Goal: Transaction & Acquisition: Purchase product/service

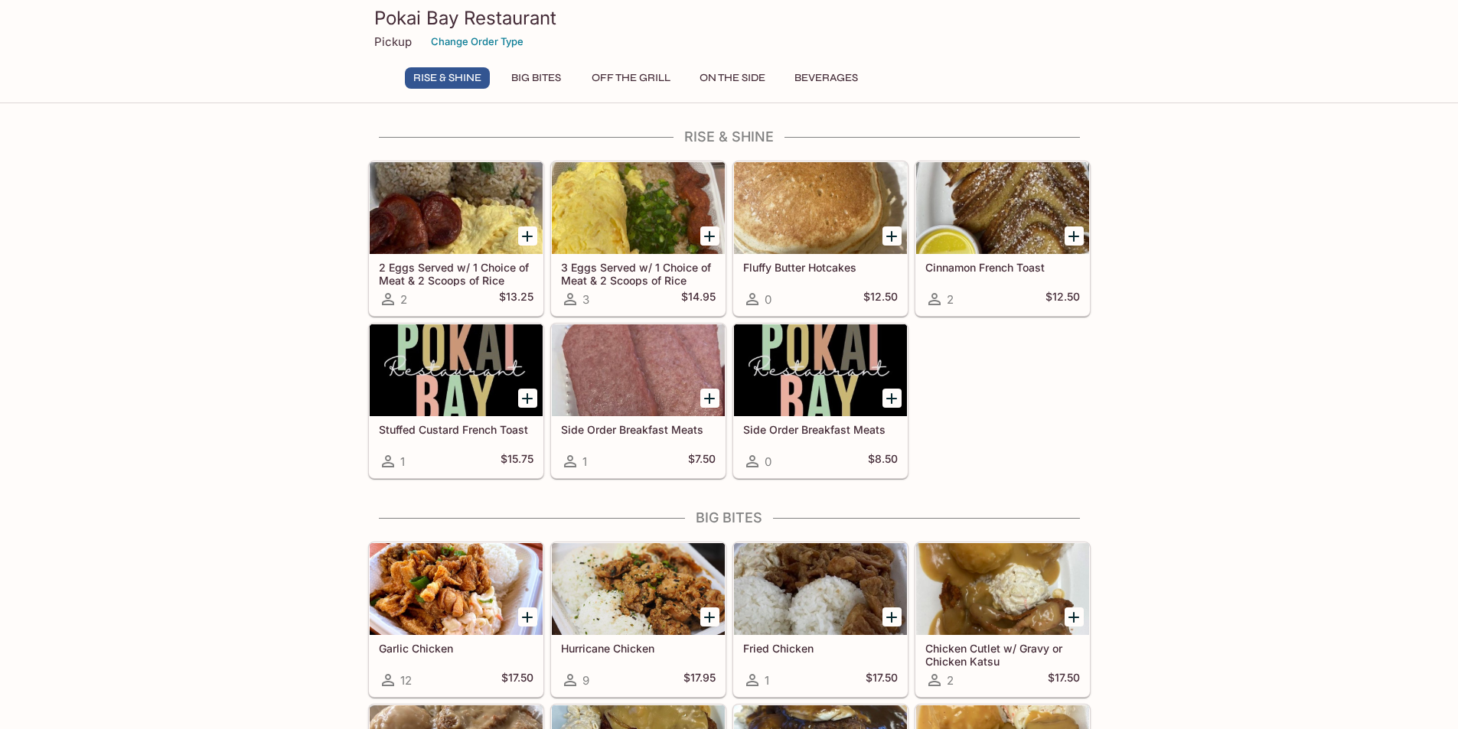
click at [573, 684] on icon at bounding box center [570, 680] width 18 height 18
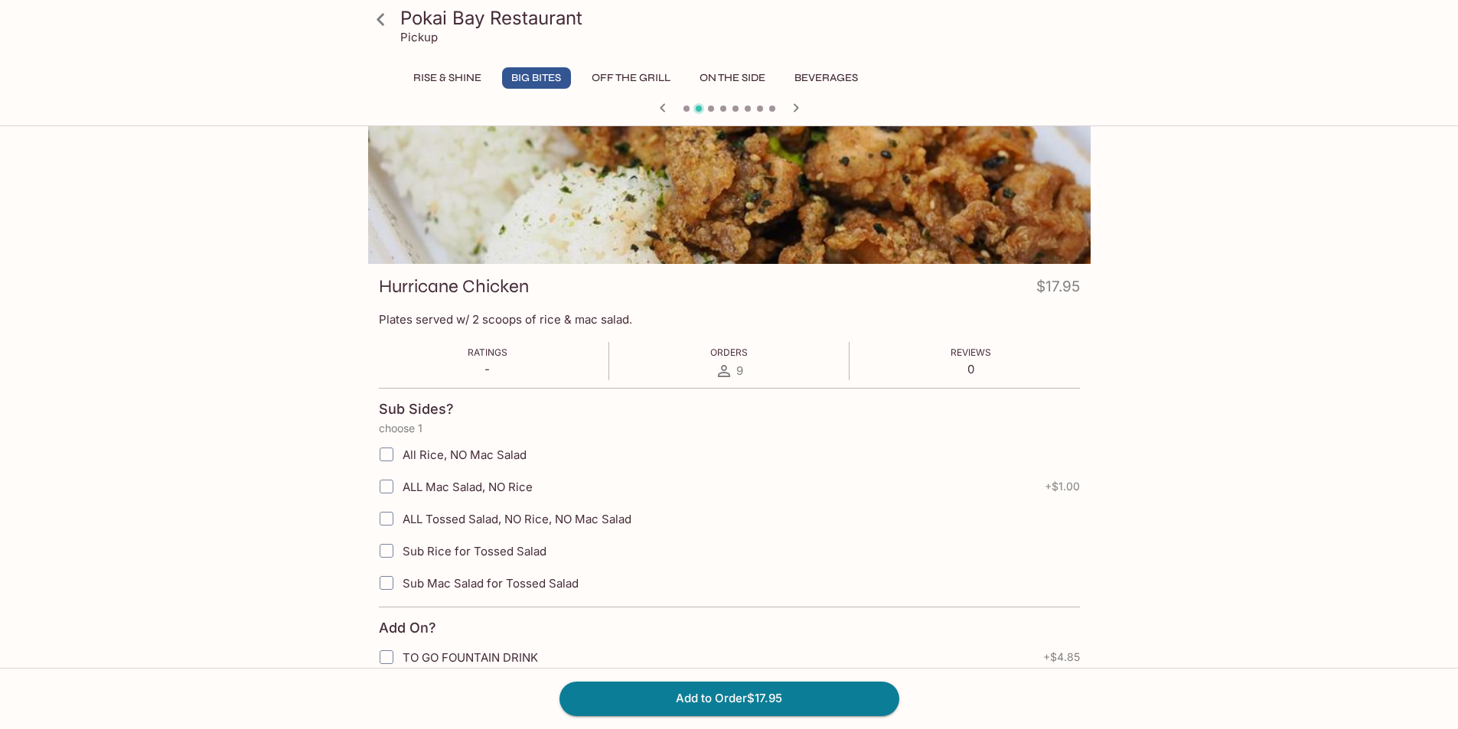
scroll to position [153, 0]
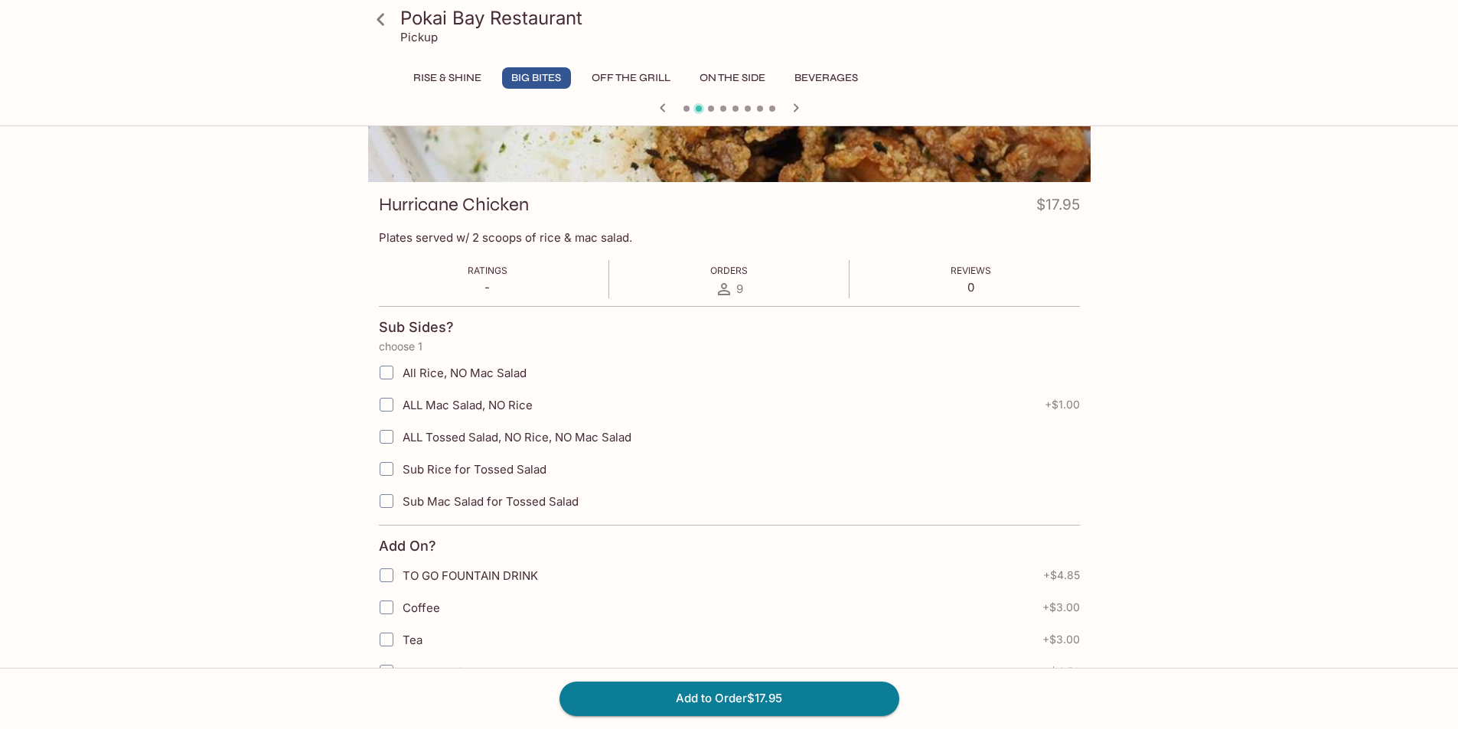
click at [390, 494] on input "Sub Mac Salad for Tossed Salad" at bounding box center [386, 501] width 31 height 31
checkbox input "true"
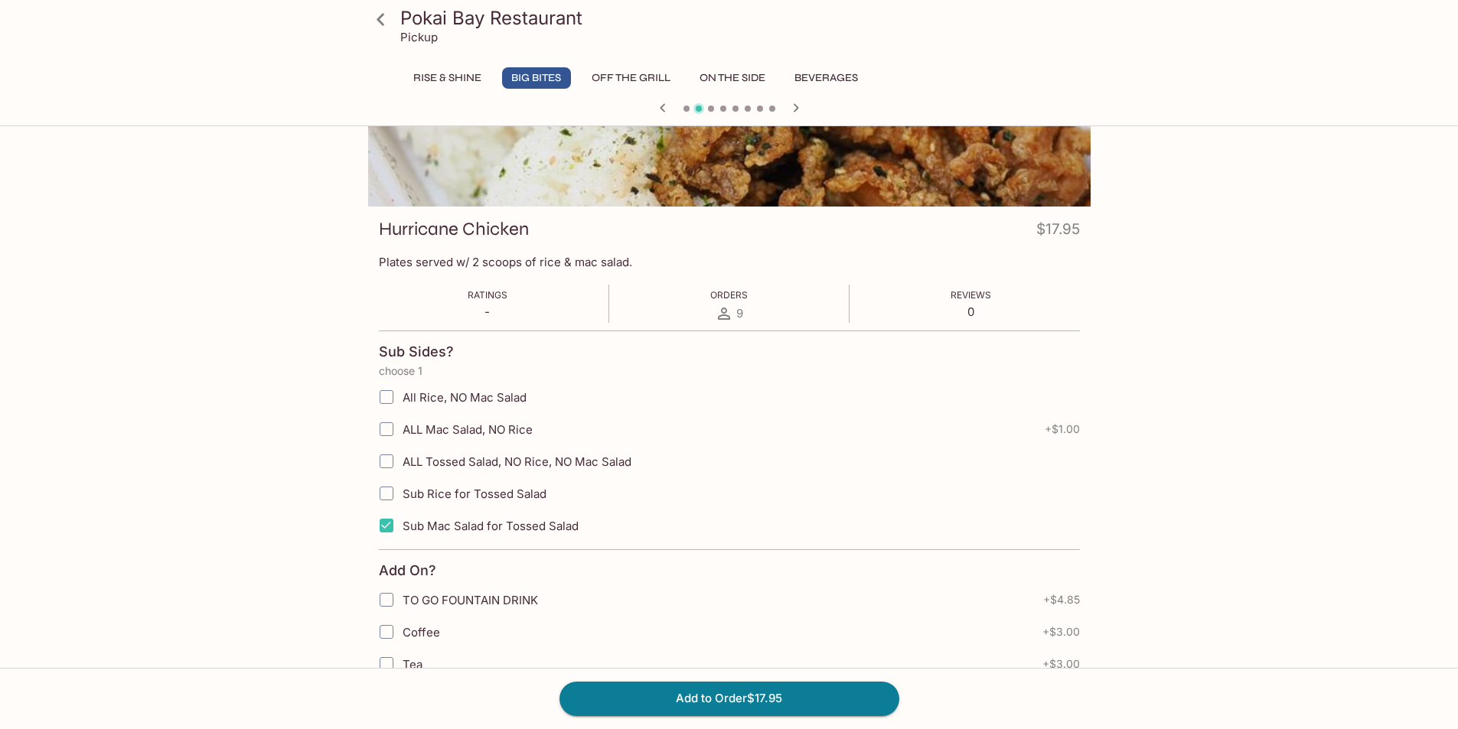
scroll to position [0, 0]
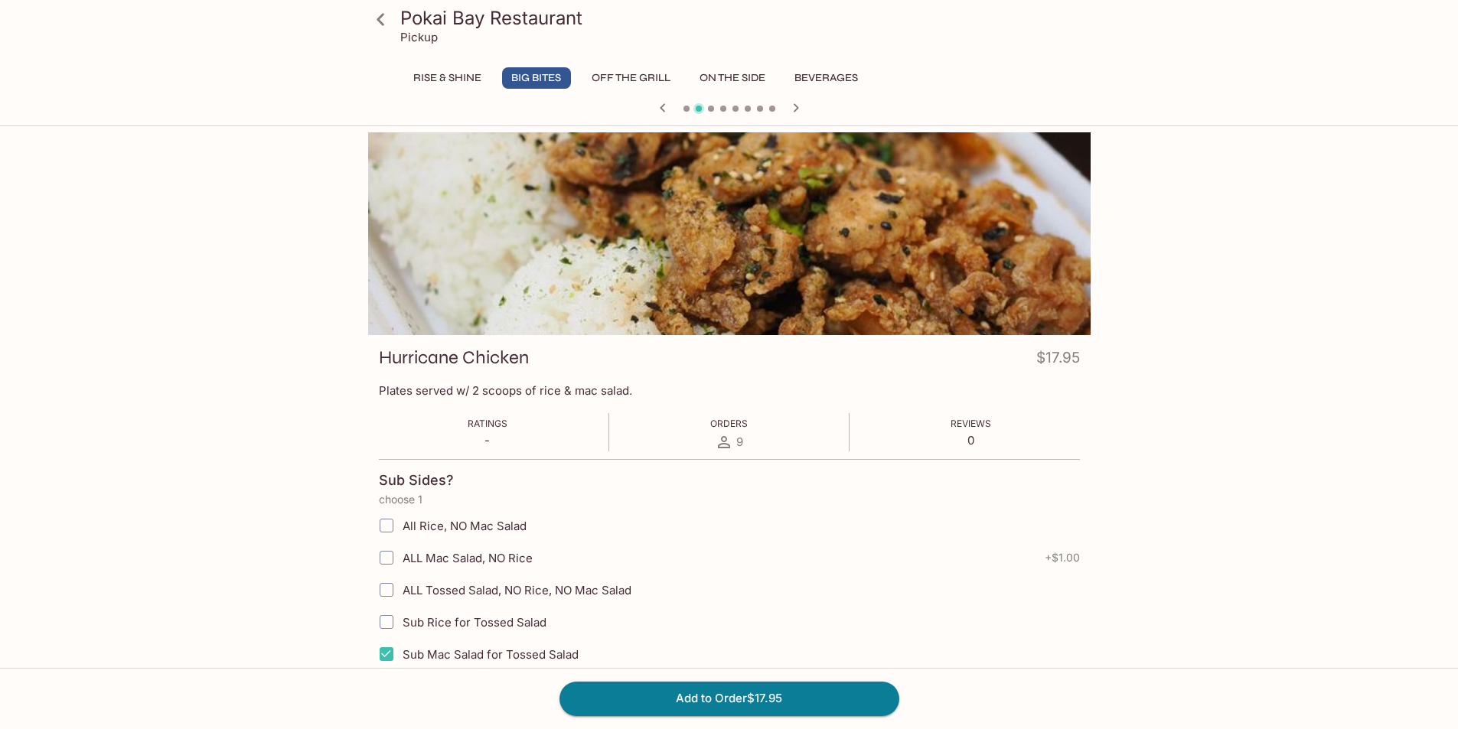
click at [621, 80] on button "Off The Grill" at bounding box center [631, 77] width 96 height 21
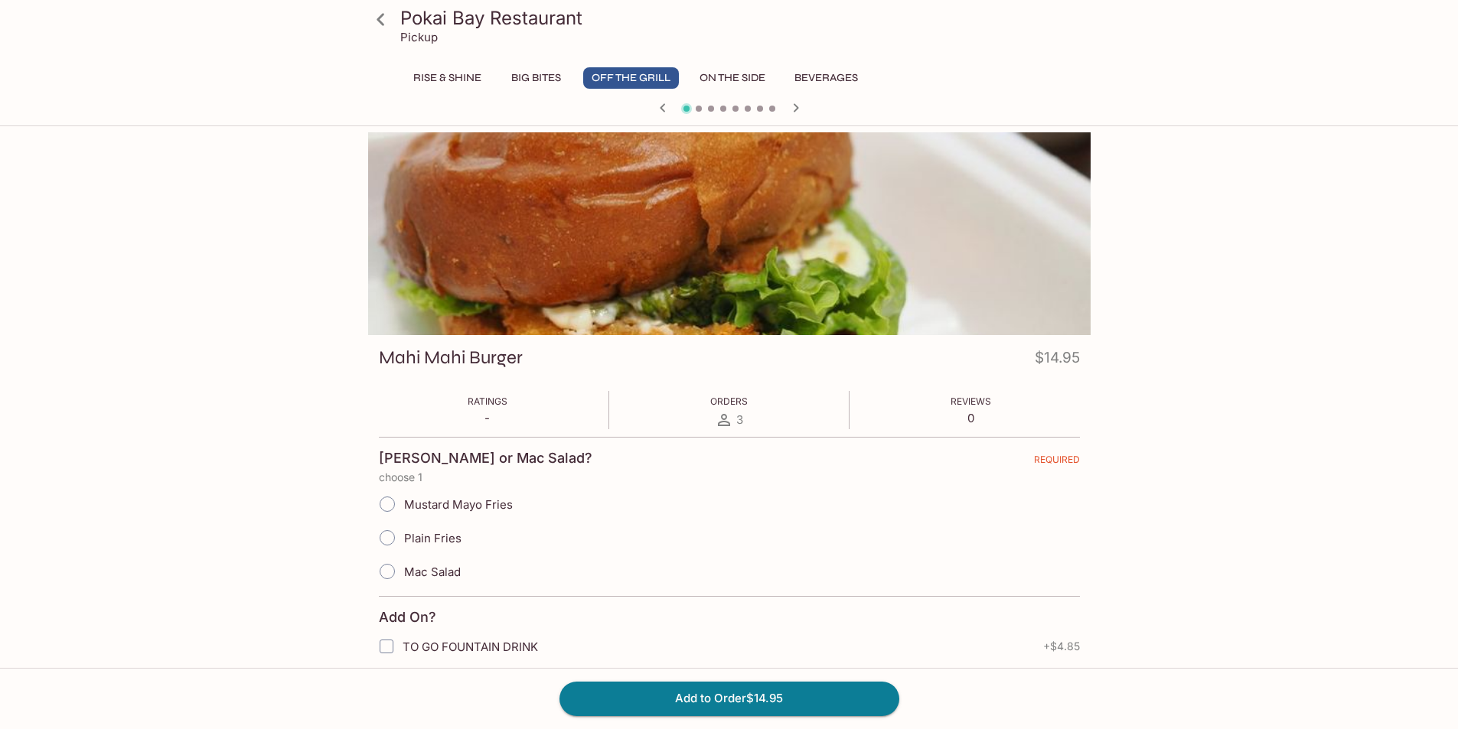
click at [721, 72] on button "On The Side" at bounding box center [732, 77] width 83 height 21
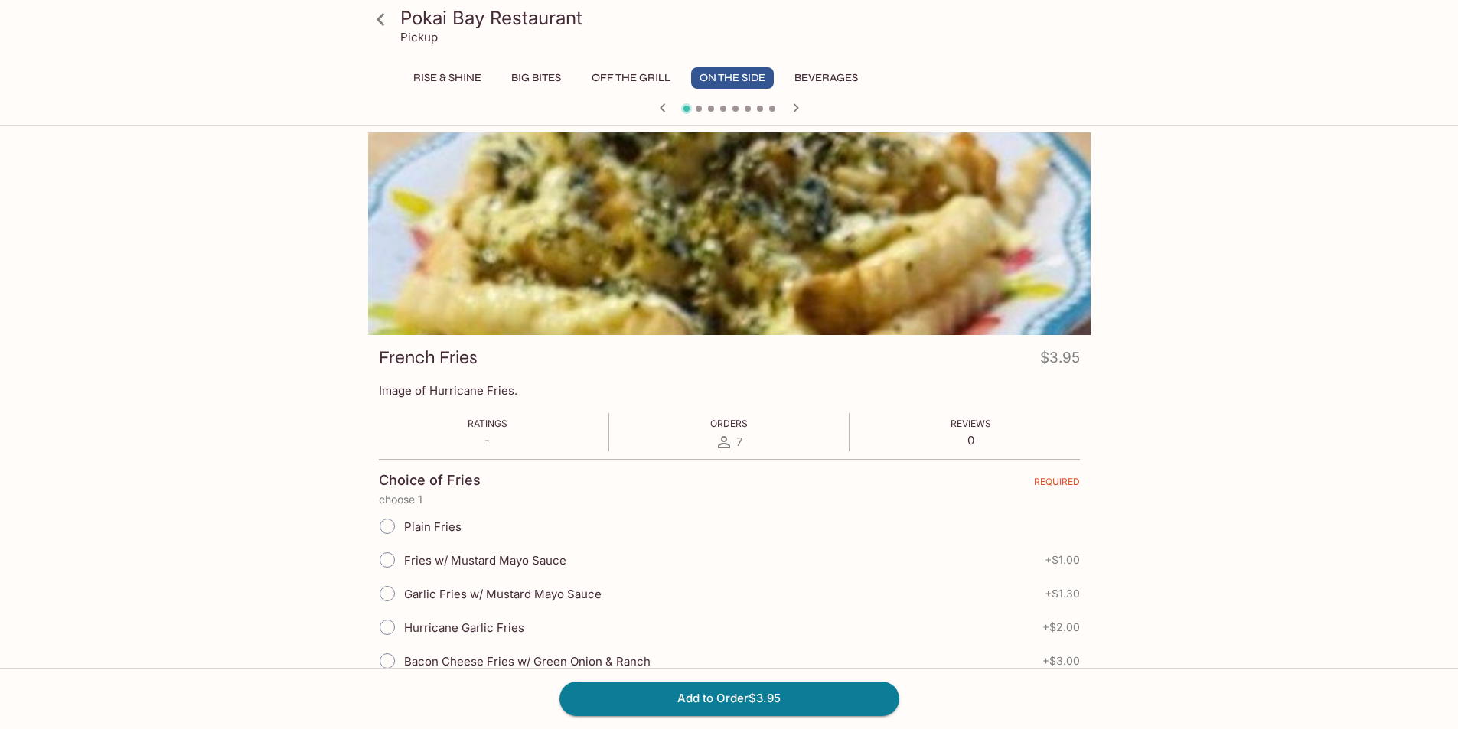
click at [798, 107] on icon "button" at bounding box center [796, 108] width 18 height 18
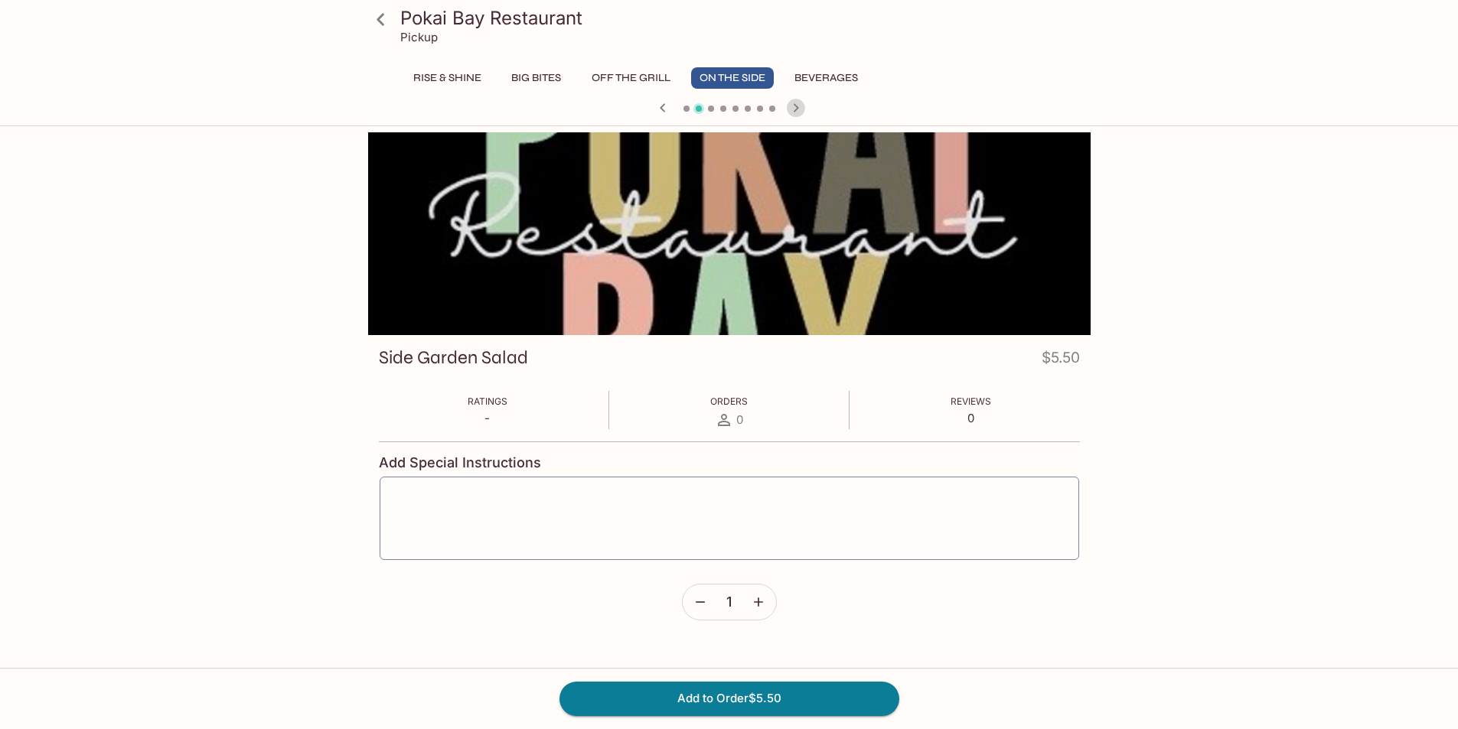
click at [797, 110] on icon "button" at bounding box center [796, 108] width 18 height 18
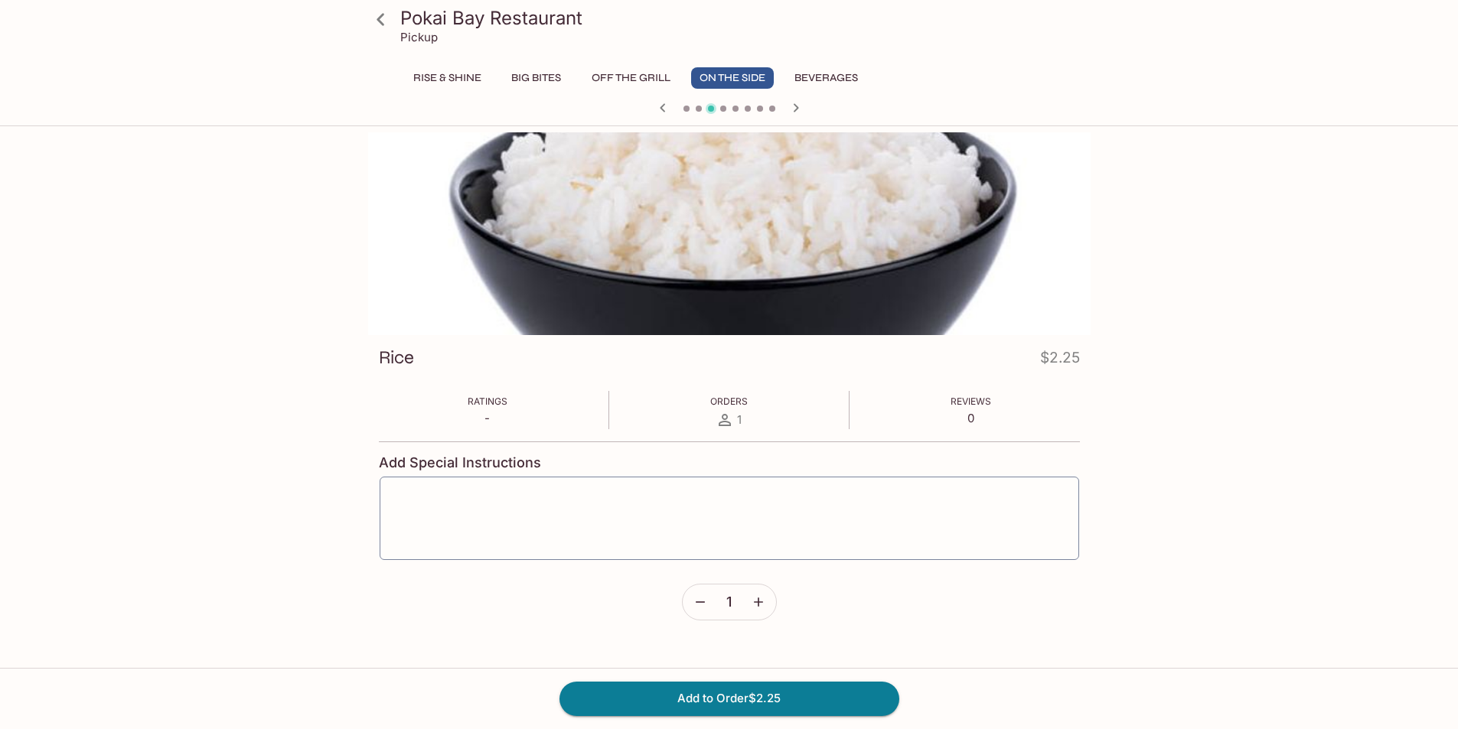
click at [797, 110] on icon "button" at bounding box center [796, 108] width 18 height 18
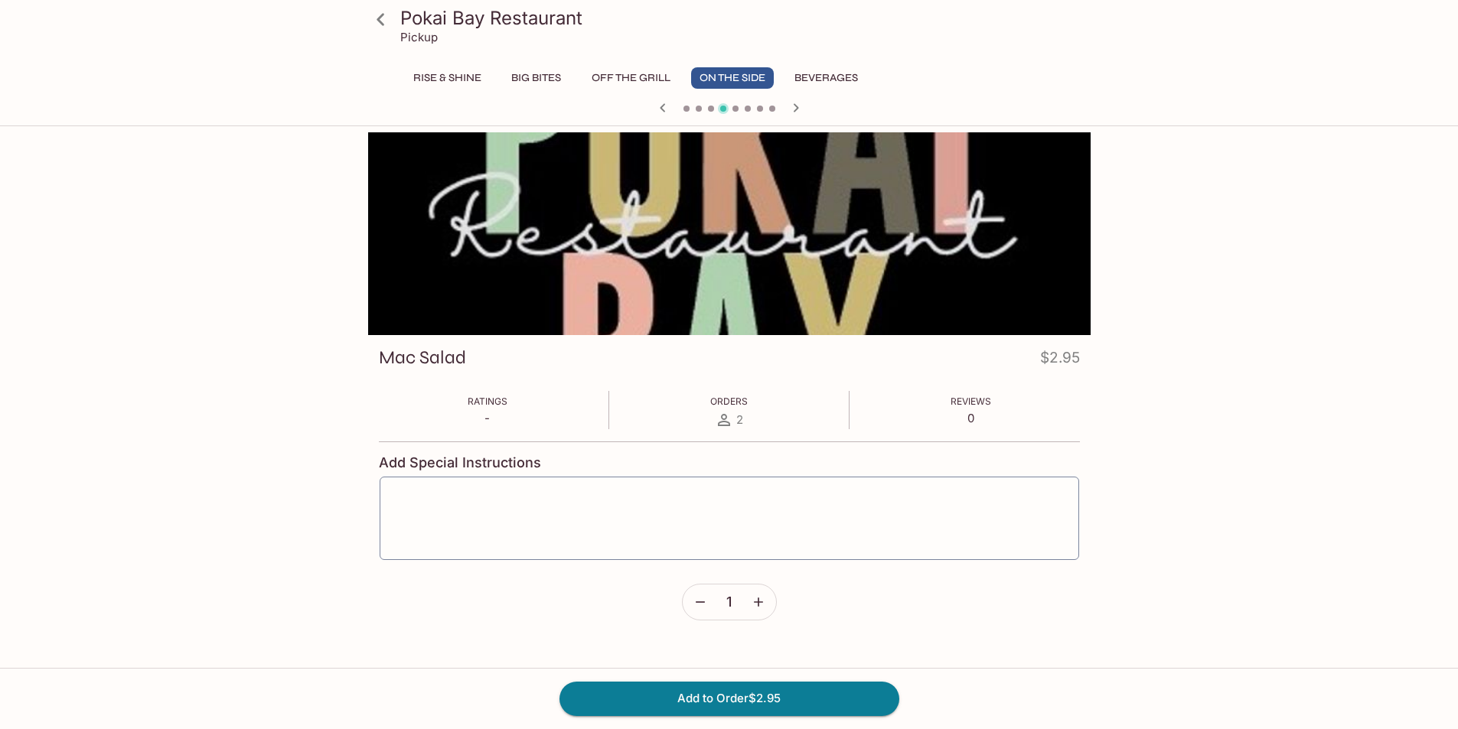
click at [798, 110] on icon "button" at bounding box center [796, 108] width 18 height 18
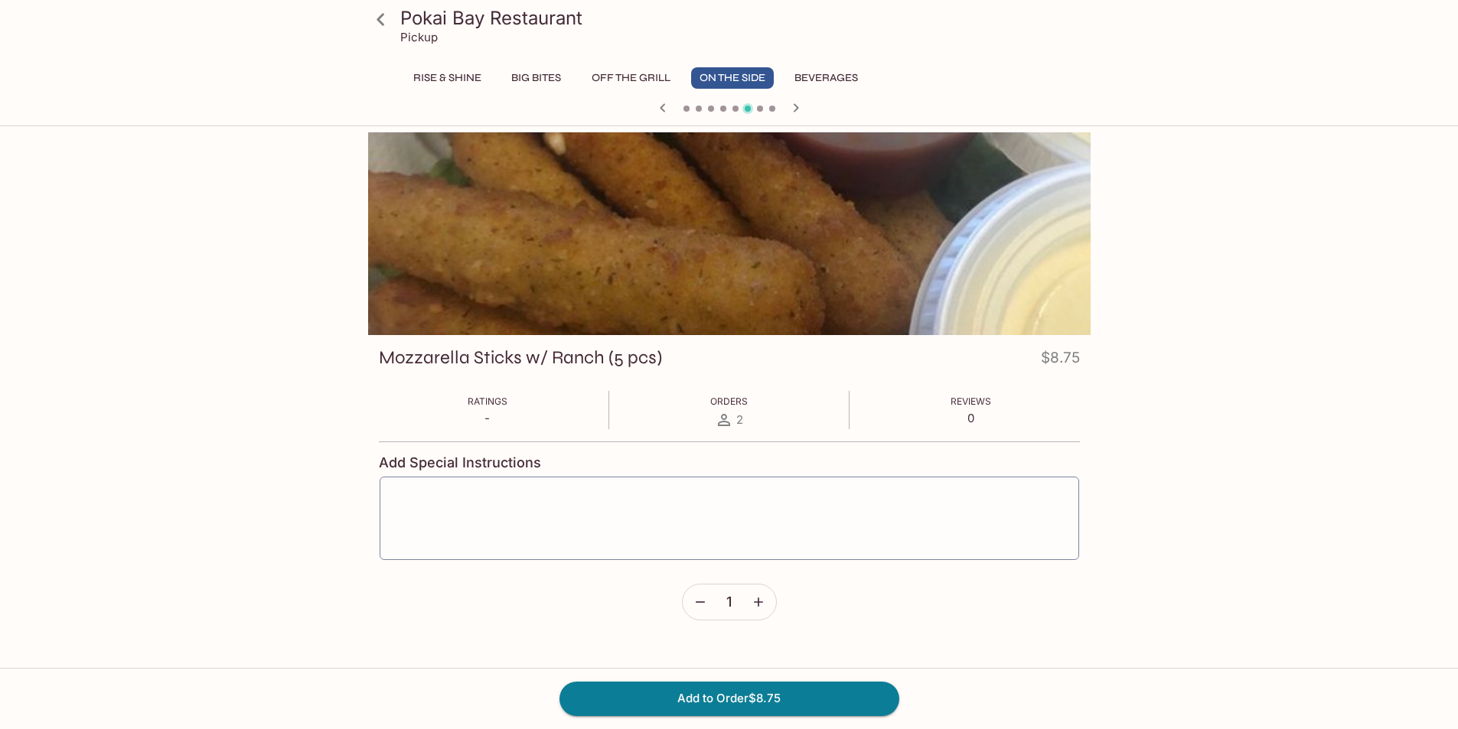
click at [798, 110] on icon "button" at bounding box center [796, 108] width 18 height 18
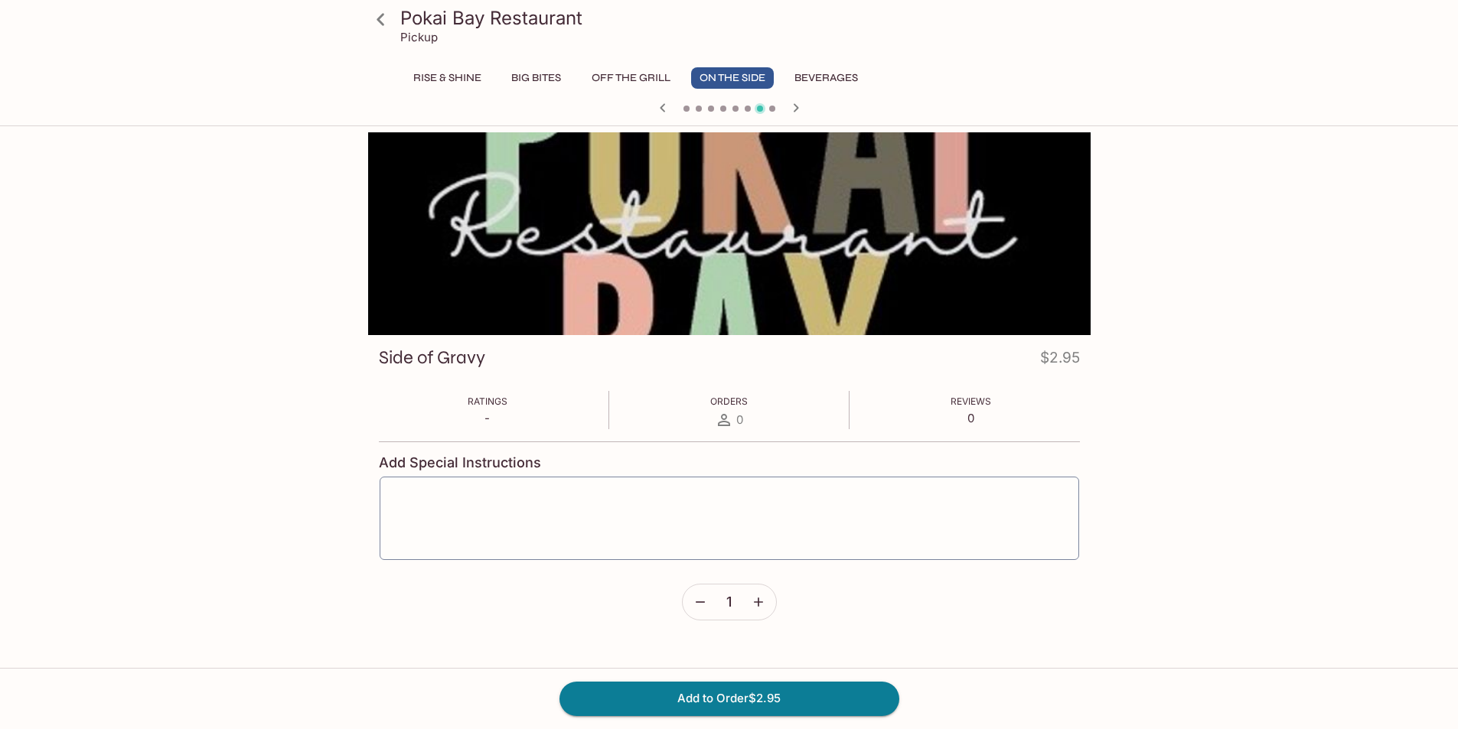
click at [798, 110] on icon "button" at bounding box center [796, 108] width 18 height 18
click at [660, 112] on icon "button" at bounding box center [662, 108] width 18 height 18
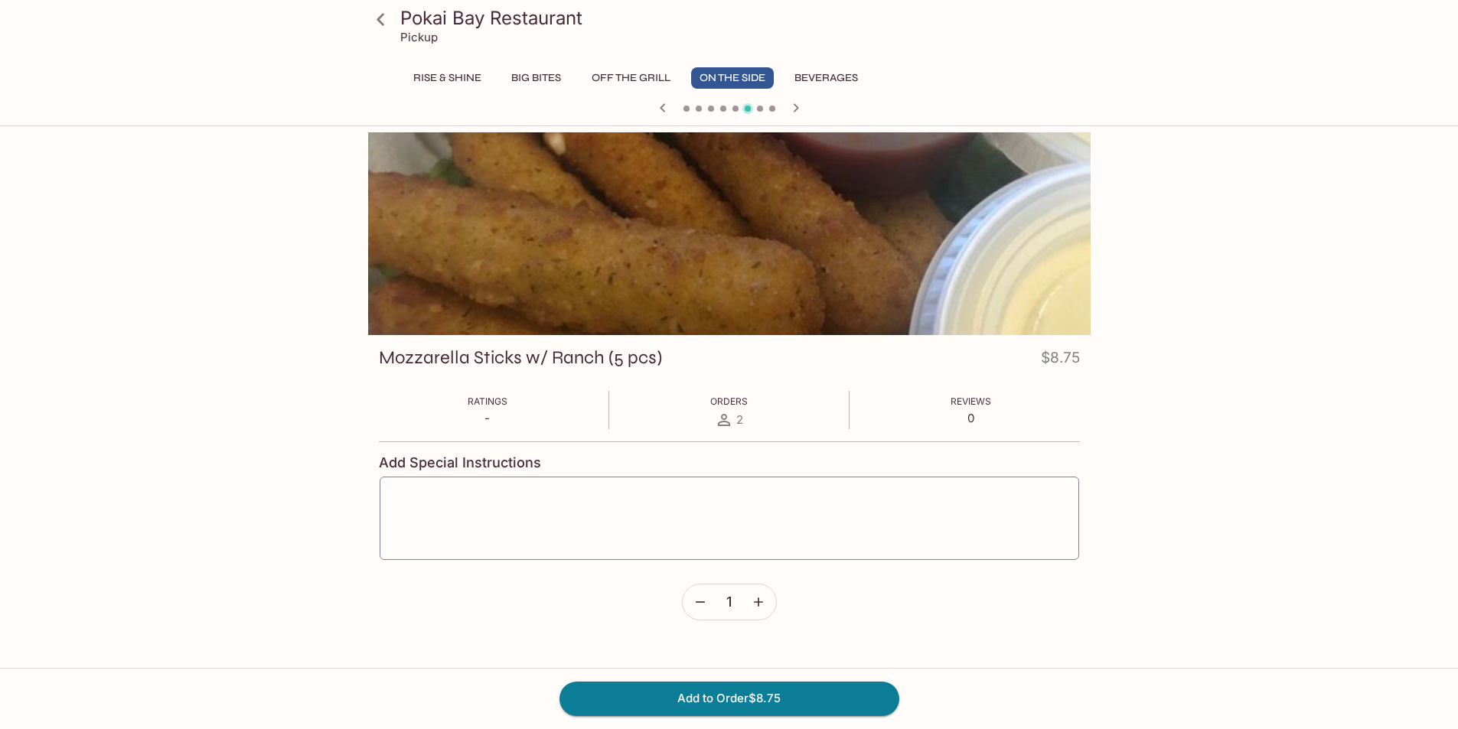
click at [660, 112] on icon "button" at bounding box center [662, 108] width 18 height 18
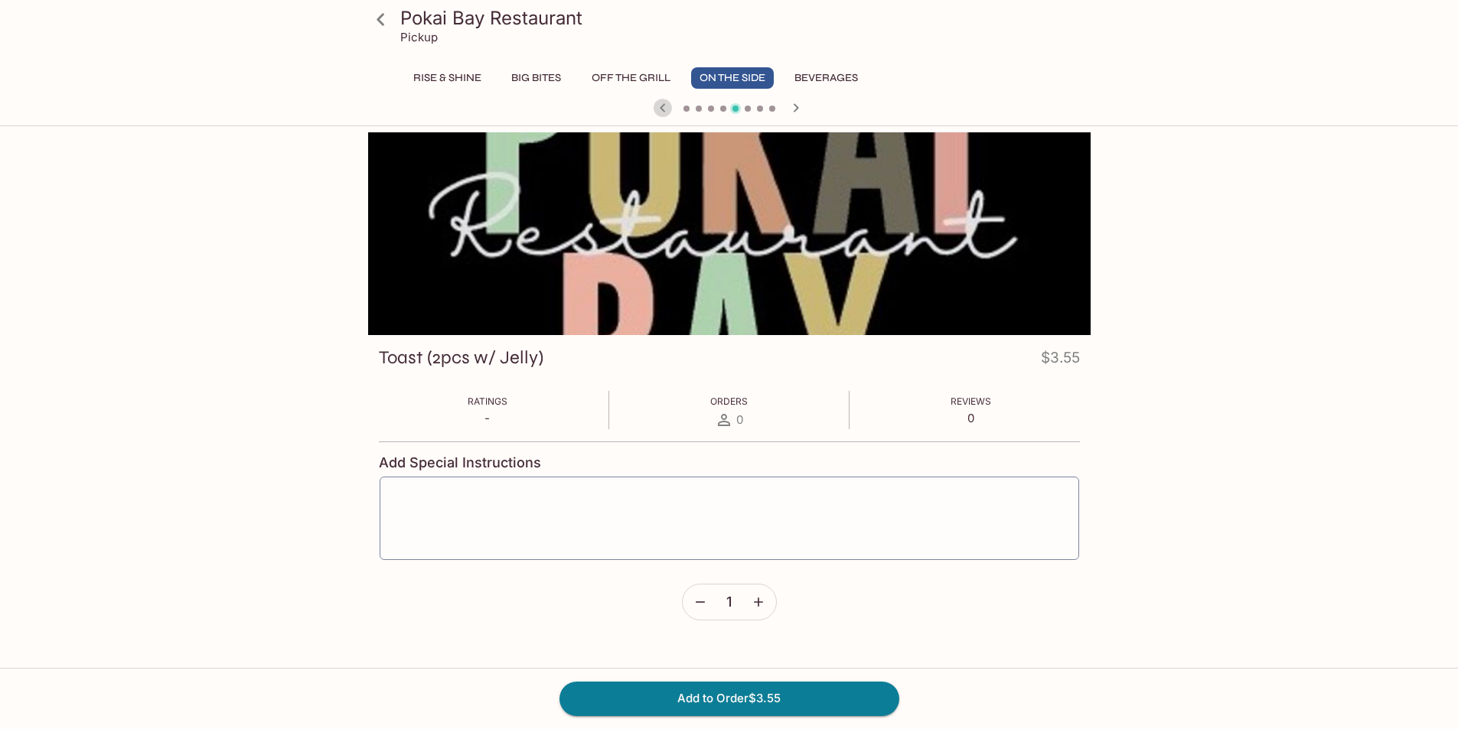
click at [660, 112] on icon "button" at bounding box center [662, 108] width 18 height 18
click at [661, 112] on icon "button" at bounding box center [662, 108] width 18 height 18
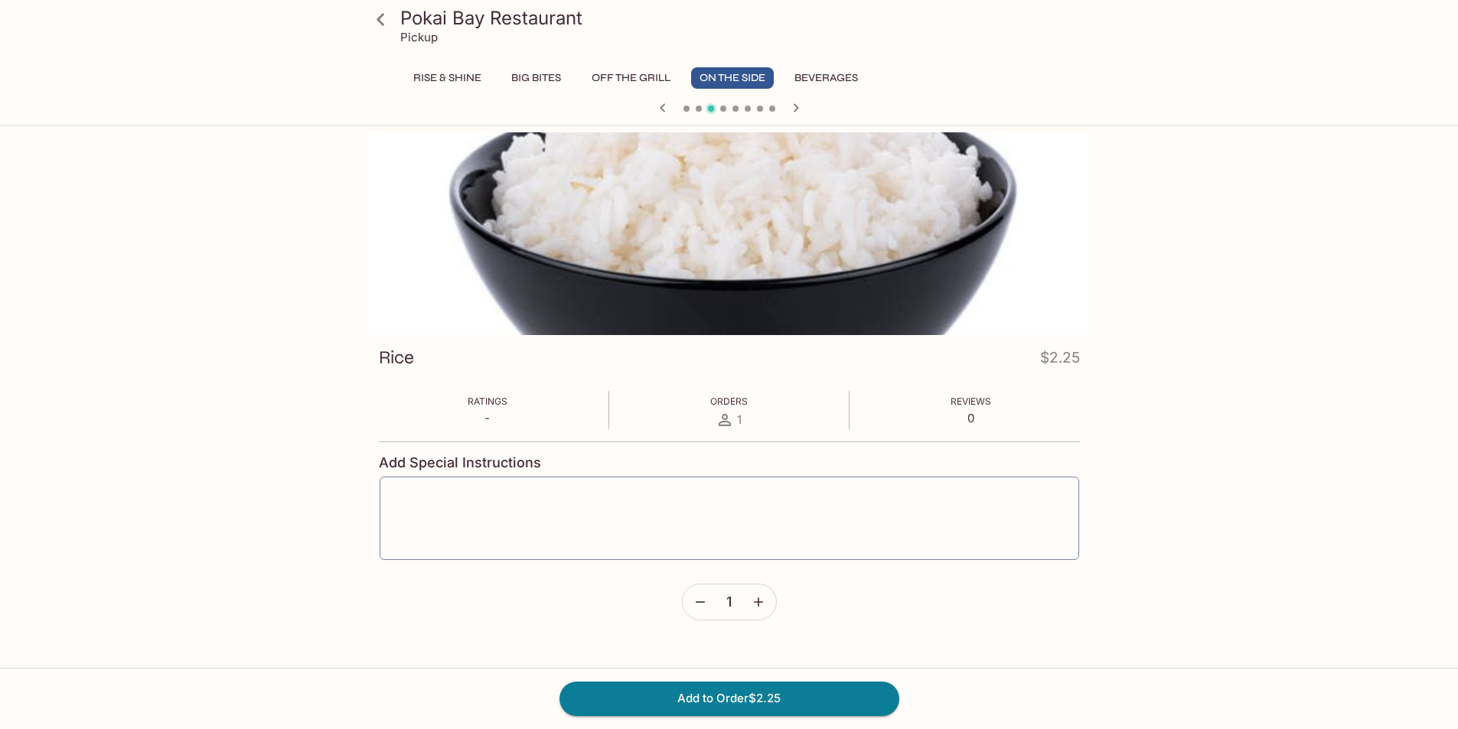
click at [807, 107] on div at bounding box center [729, 109] width 735 height 23
click at [802, 109] on icon "button" at bounding box center [796, 108] width 18 height 18
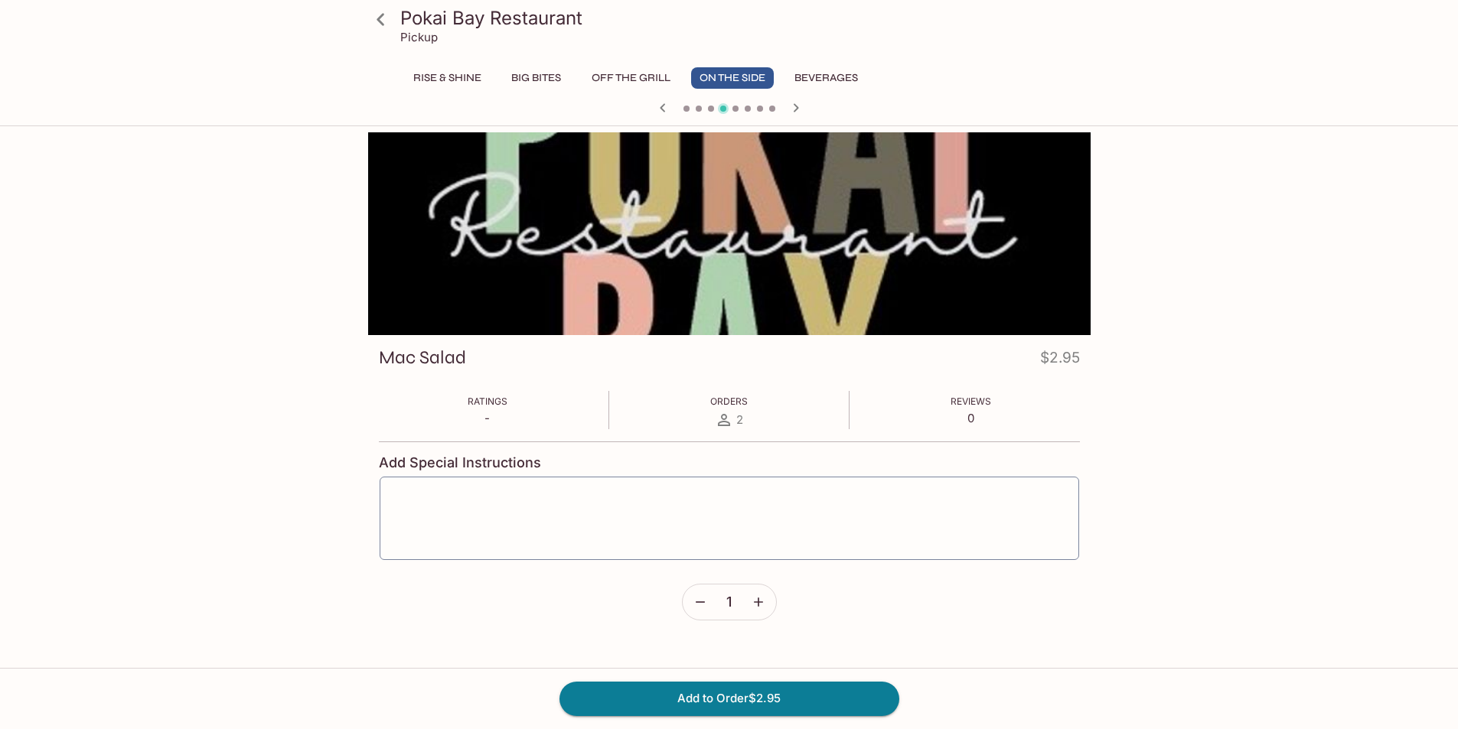
click at [796, 109] on icon "button" at bounding box center [795, 107] width 5 height 8
click at [438, 83] on button "Rise & Shine" at bounding box center [447, 77] width 85 height 21
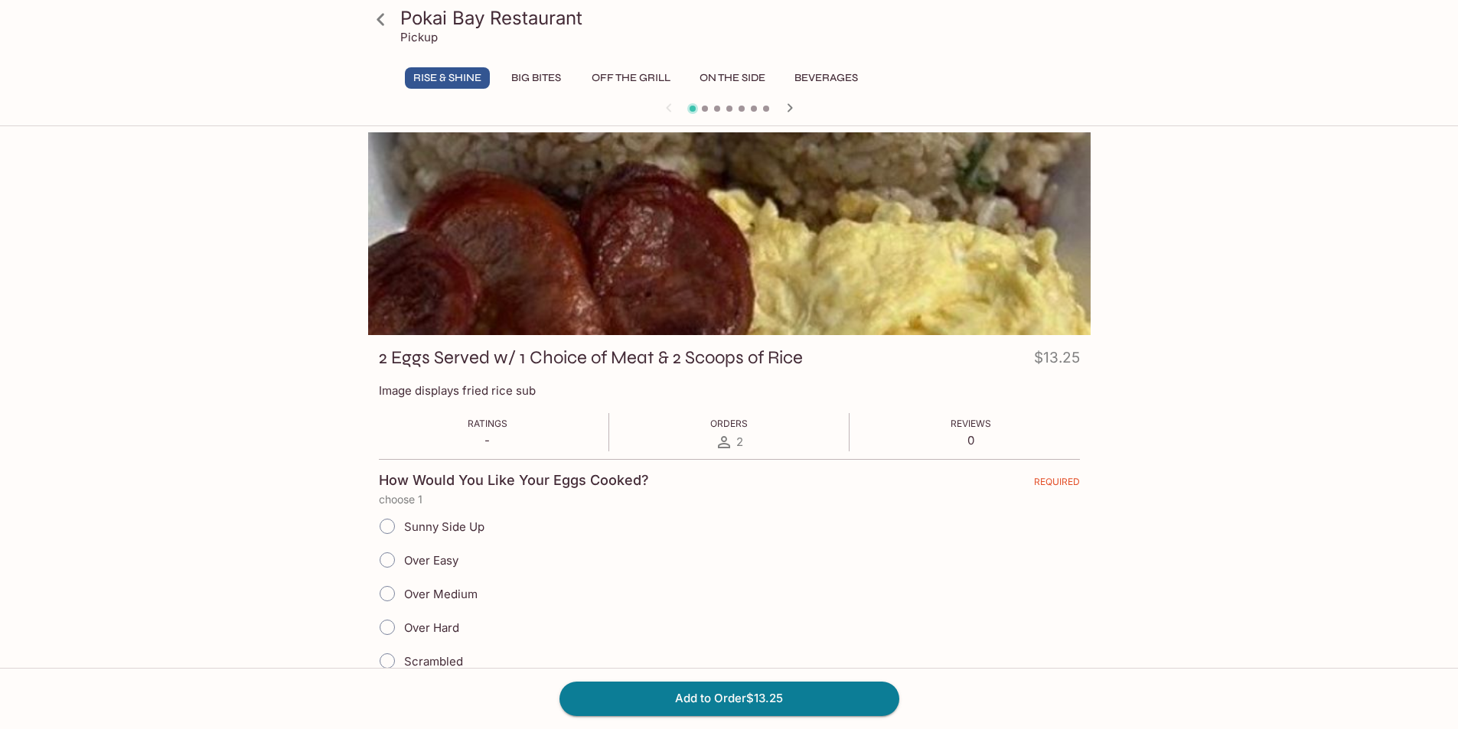
click at [536, 84] on button "Big Bites" at bounding box center [536, 77] width 69 height 21
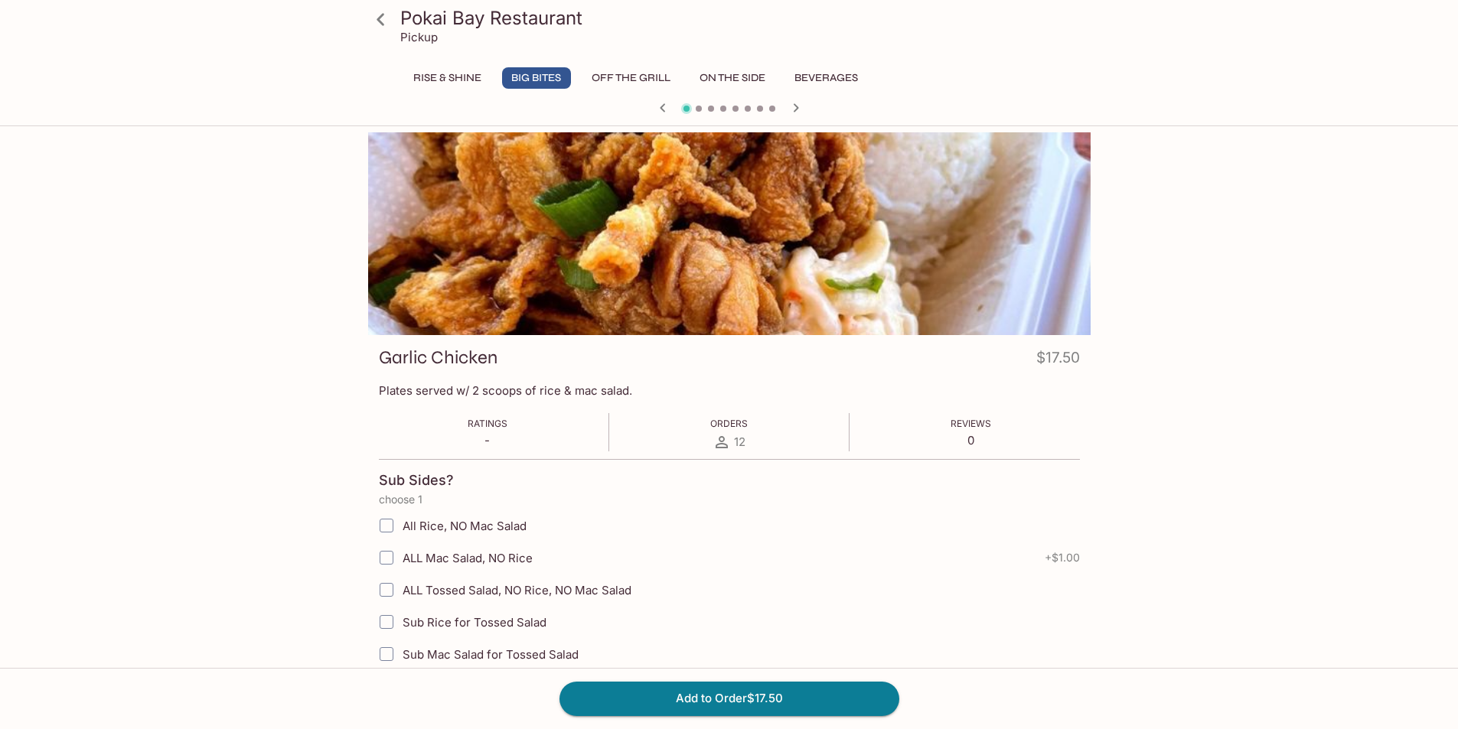
click at [384, 24] on icon at bounding box center [380, 19] width 27 height 27
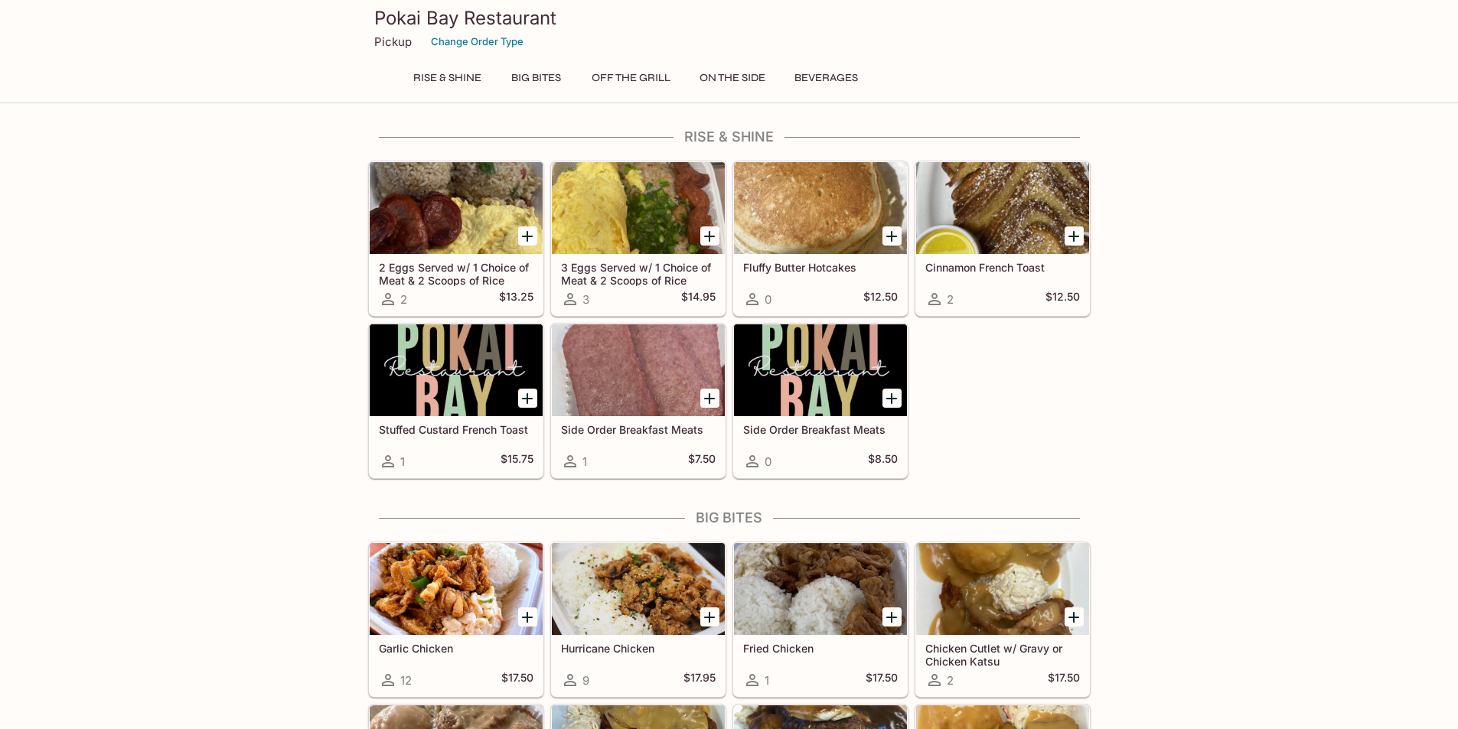
click at [537, 80] on button "Big Bites" at bounding box center [536, 77] width 69 height 21
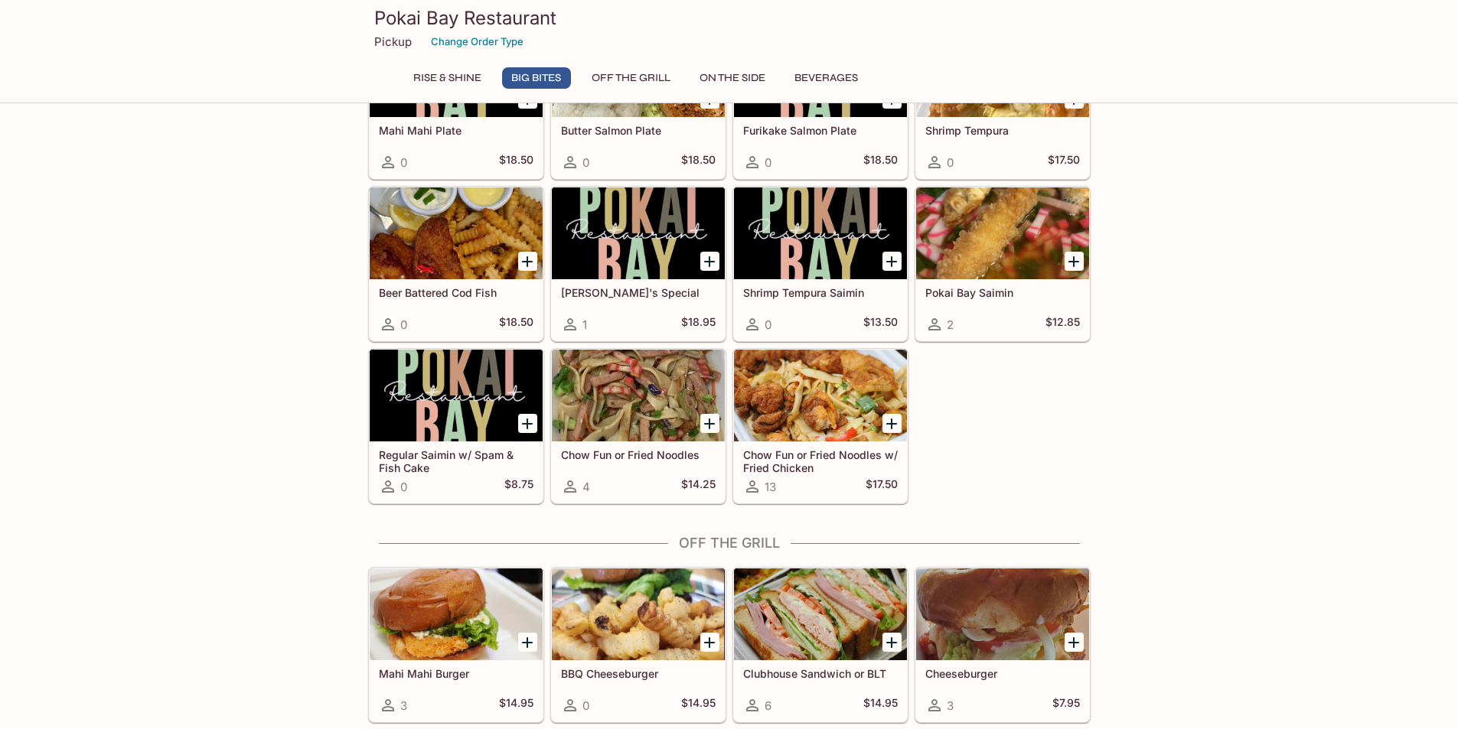
scroll to position [546, 0]
